Goal: Task Accomplishment & Management: Manage account settings

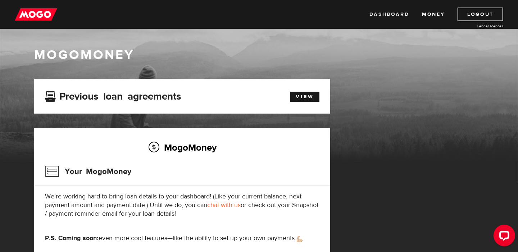
click at [386, 20] on link "Dashboard" at bounding box center [389, 15] width 40 height 14
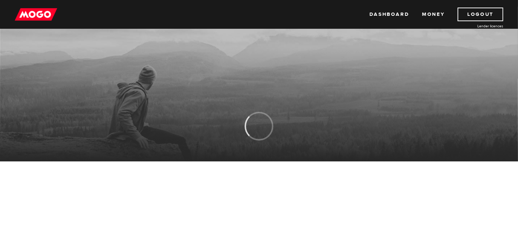
click at [446, 23] on div "Dashboard Money Logout Lender licences Dashboard Money Logout Lender licences" at bounding box center [259, 14] width 518 height 29
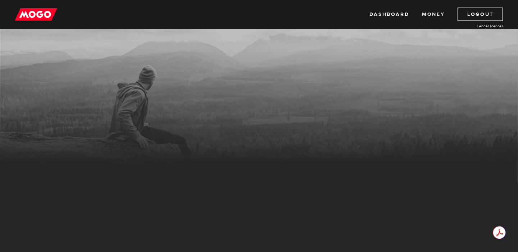
click at [437, 17] on link "Money" at bounding box center [433, 15] width 23 height 14
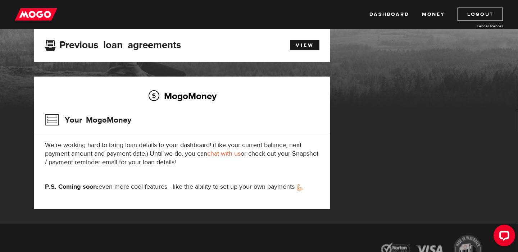
scroll to position [15, 0]
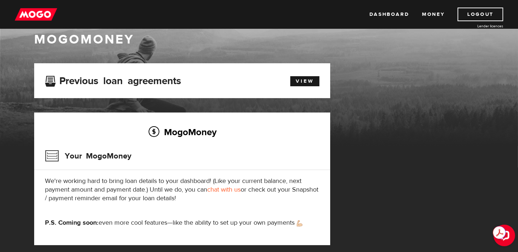
drag, startPoint x: 97, startPoint y: 154, endPoint x: 223, endPoint y: 116, distance: 131.0
click at [98, 154] on h3 "Your MogoMoney" at bounding box center [88, 156] width 86 height 19
click at [302, 83] on link "View" at bounding box center [304, 81] width 29 height 10
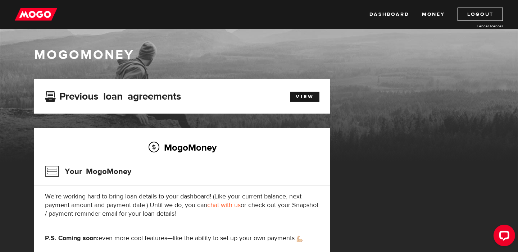
scroll to position [108, 0]
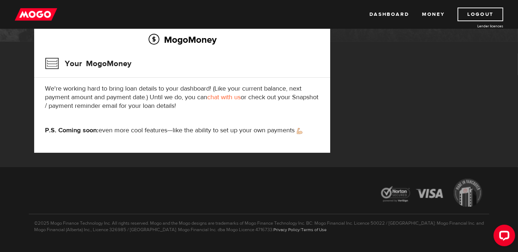
click at [387, 23] on div "Dashboard Money Logout Lender licences Dashboard Money Logout Lender licences" at bounding box center [259, 14] width 518 height 29
click at [387, 15] on link "Dashboard" at bounding box center [389, 15] width 40 height 14
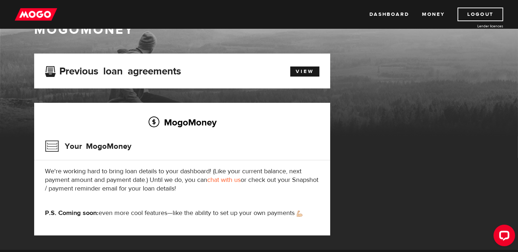
scroll to position [36, 0]
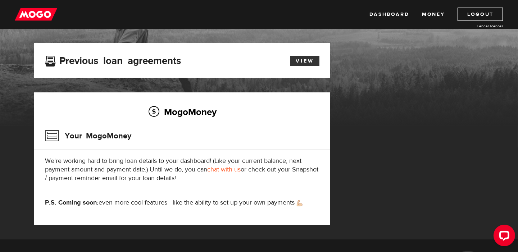
click at [312, 60] on link "View" at bounding box center [304, 61] width 29 height 10
